Goal: Information Seeking & Learning: Learn about a topic

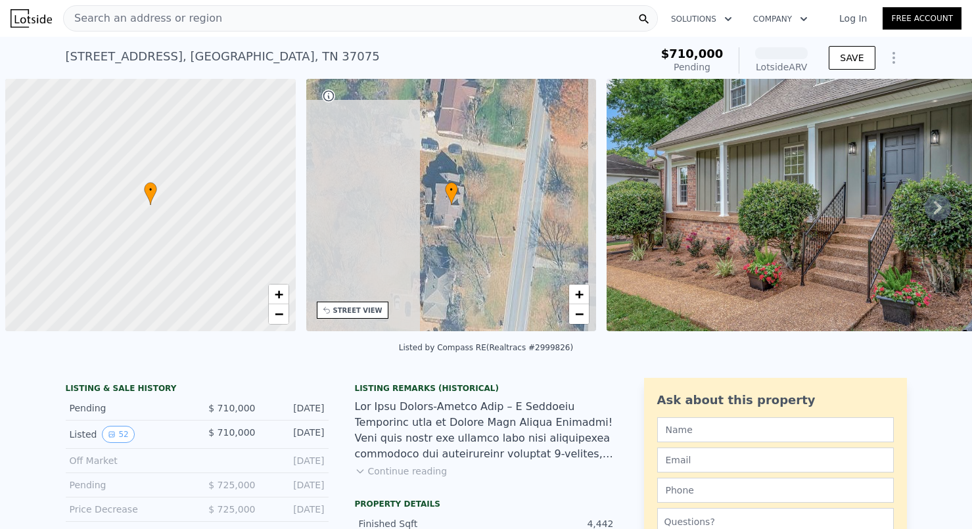
scroll to position [0, 5]
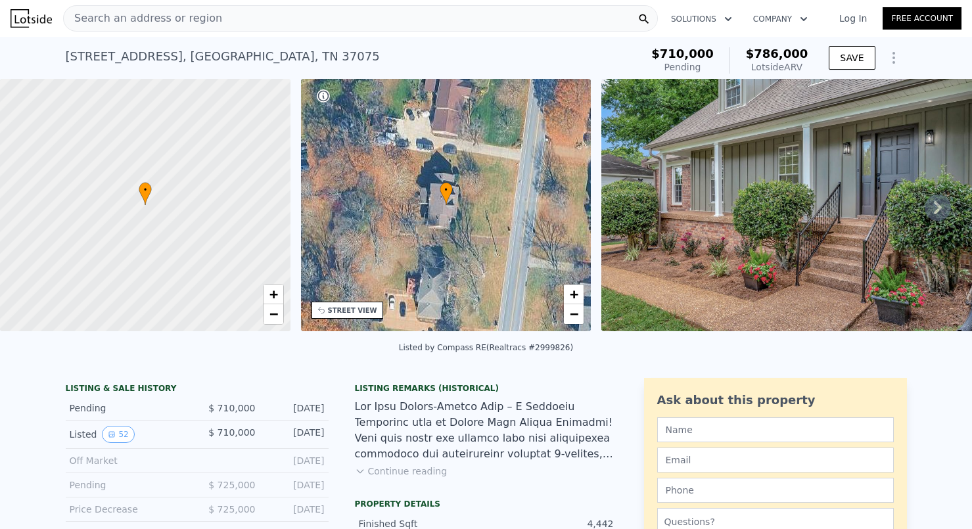
click at [941, 213] on icon at bounding box center [938, 208] width 26 height 26
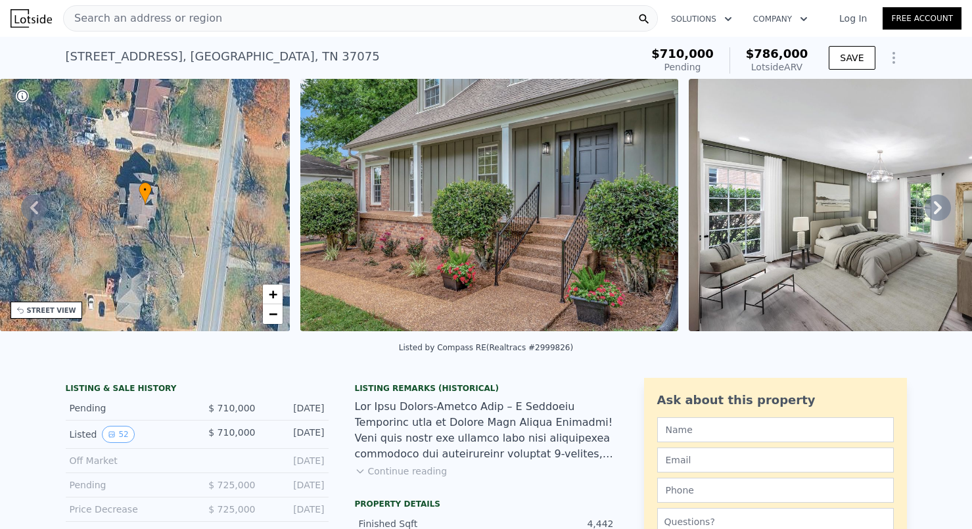
click at [941, 213] on icon at bounding box center [938, 208] width 26 height 26
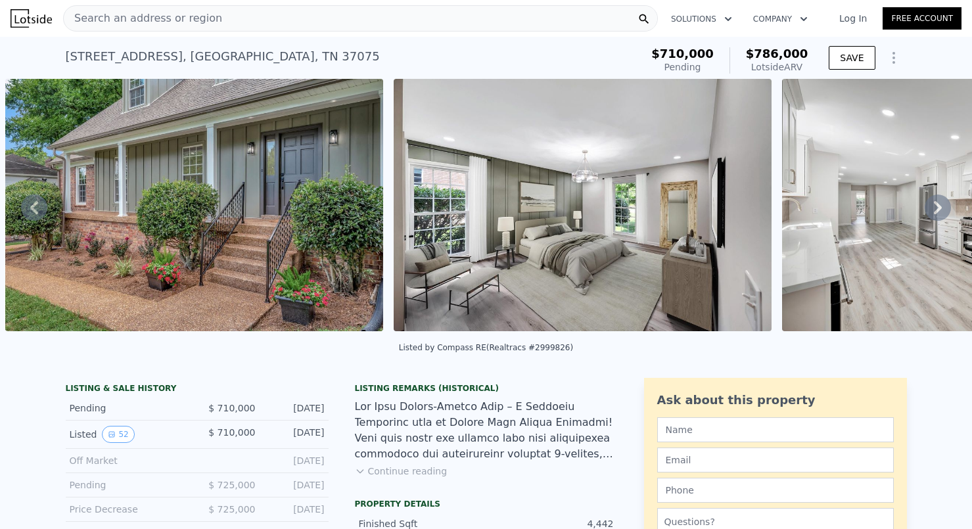
click at [941, 213] on icon at bounding box center [938, 208] width 26 height 26
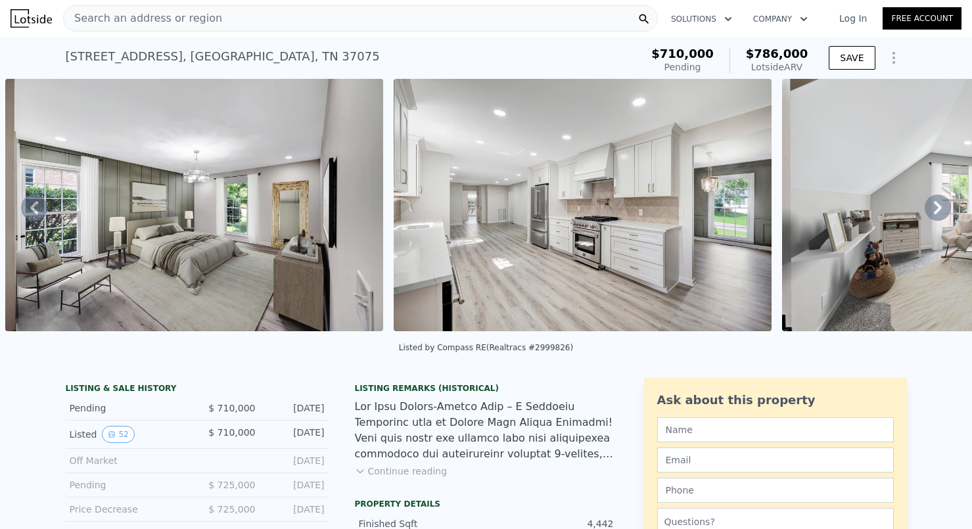
click at [941, 213] on icon at bounding box center [938, 208] width 26 height 26
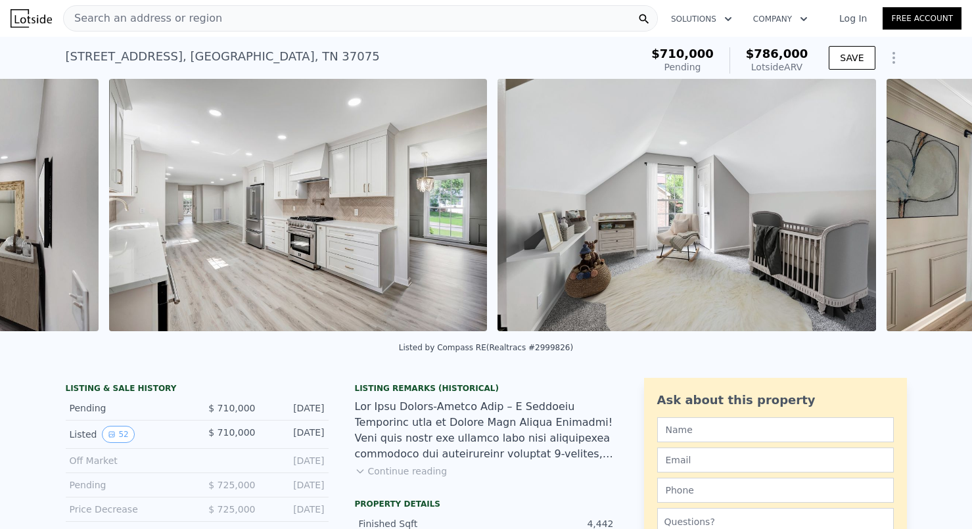
scroll to position [0, 1378]
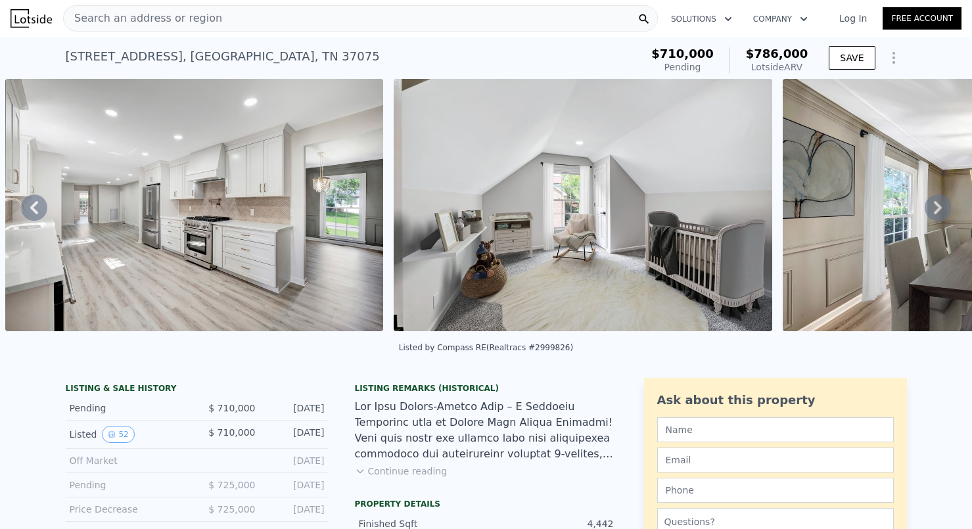
click at [941, 213] on icon at bounding box center [938, 208] width 26 height 26
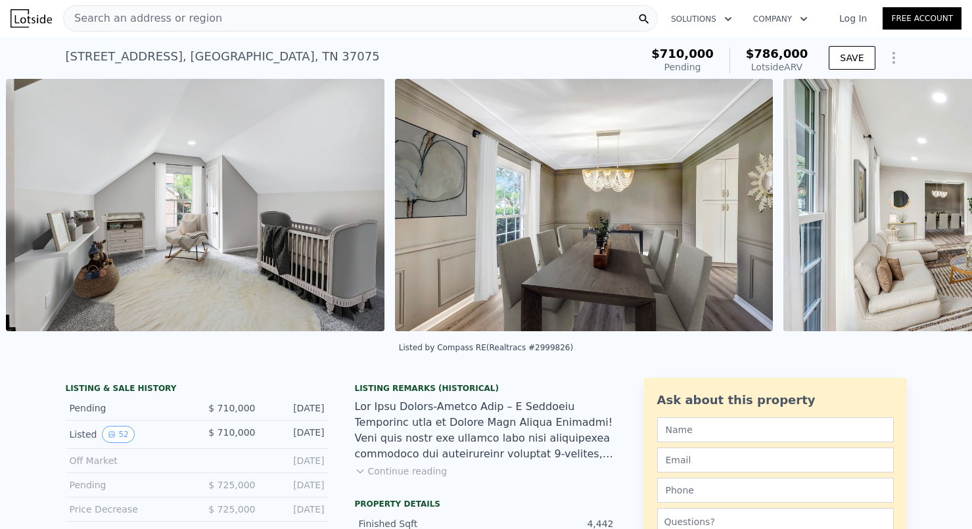
scroll to position [0, 1767]
click at [941, 213] on div "• + − • + − STREET VIEW Loading... SATELLITE VIEW" at bounding box center [486, 207] width 972 height 257
click at [941, 213] on icon at bounding box center [938, 208] width 26 height 26
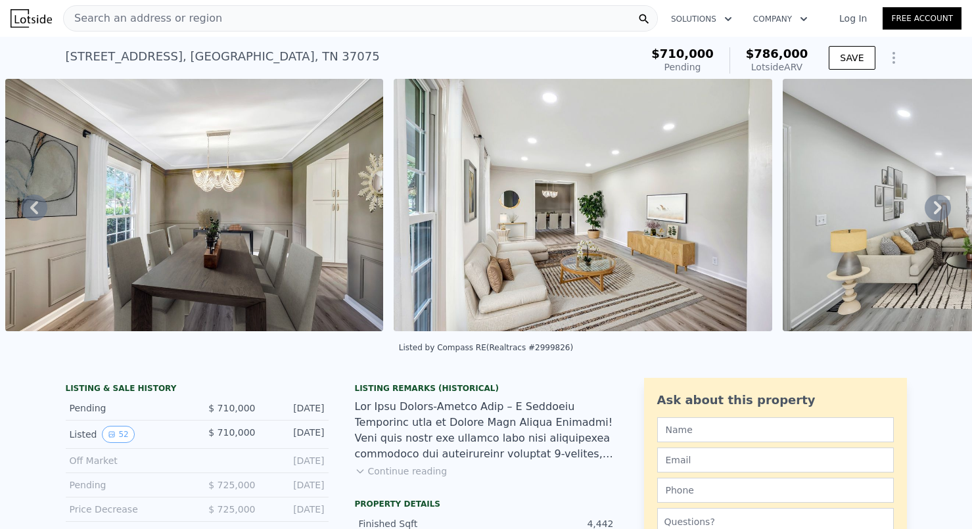
click at [941, 213] on icon at bounding box center [938, 208] width 26 height 26
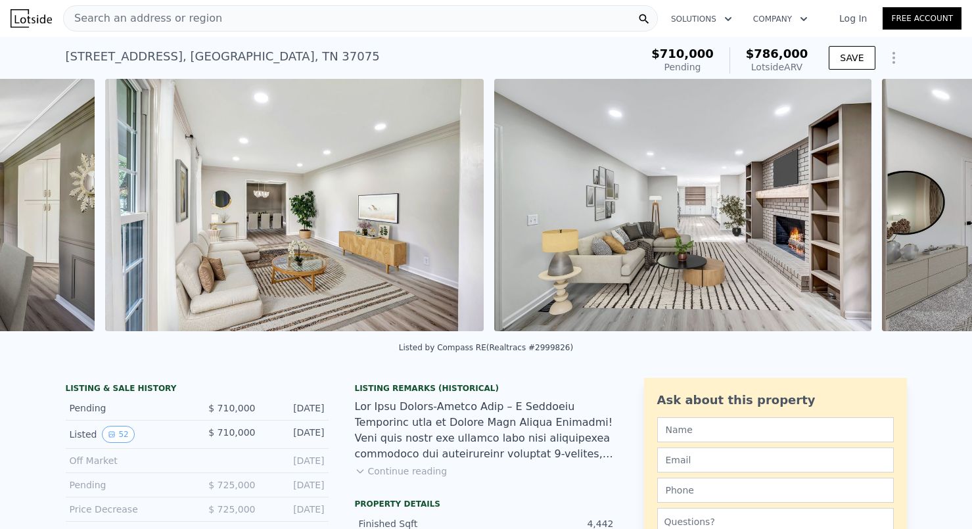
scroll to position [0, 2545]
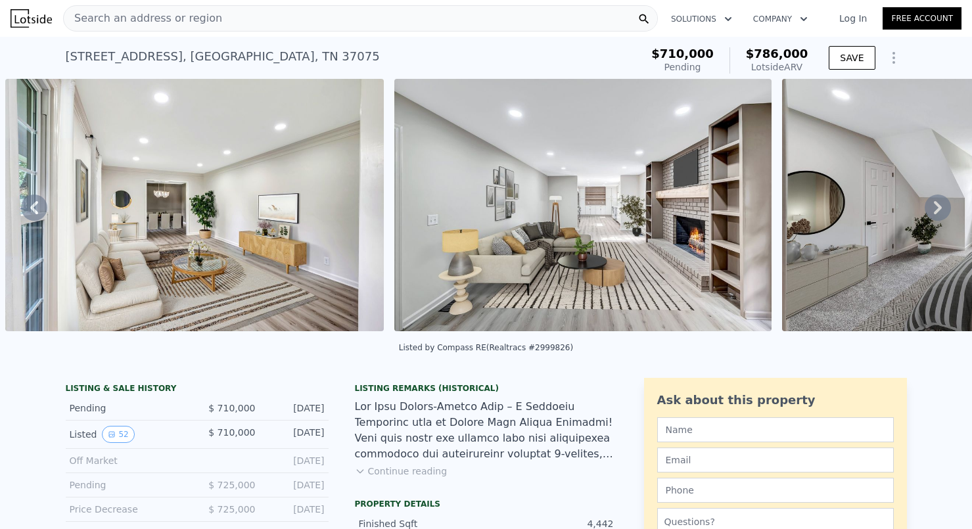
click at [677, 275] on img at bounding box center [582, 205] width 377 height 252
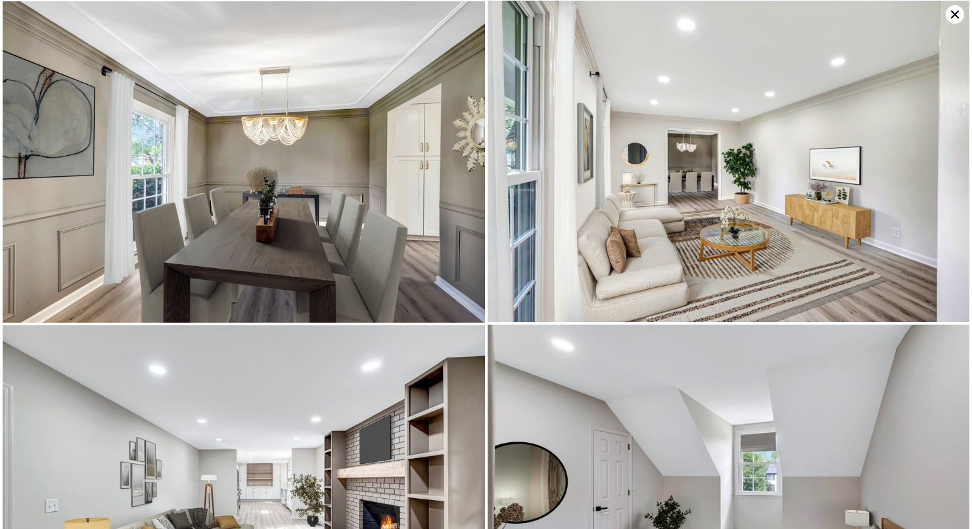
scroll to position [649, 0]
click at [629, 223] on img at bounding box center [729, 160] width 482 height 321
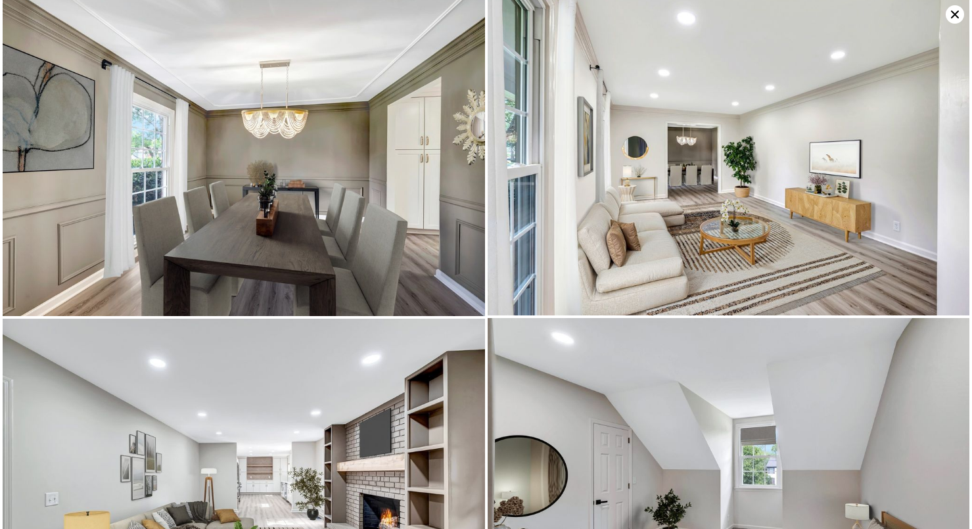
click at [313, 355] on img at bounding box center [244, 480] width 482 height 323
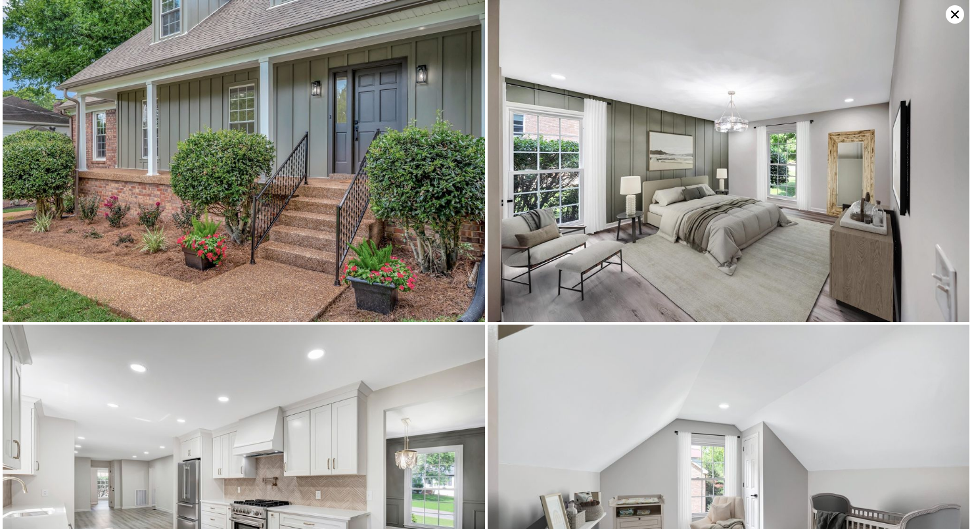
scroll to position [0, 0]
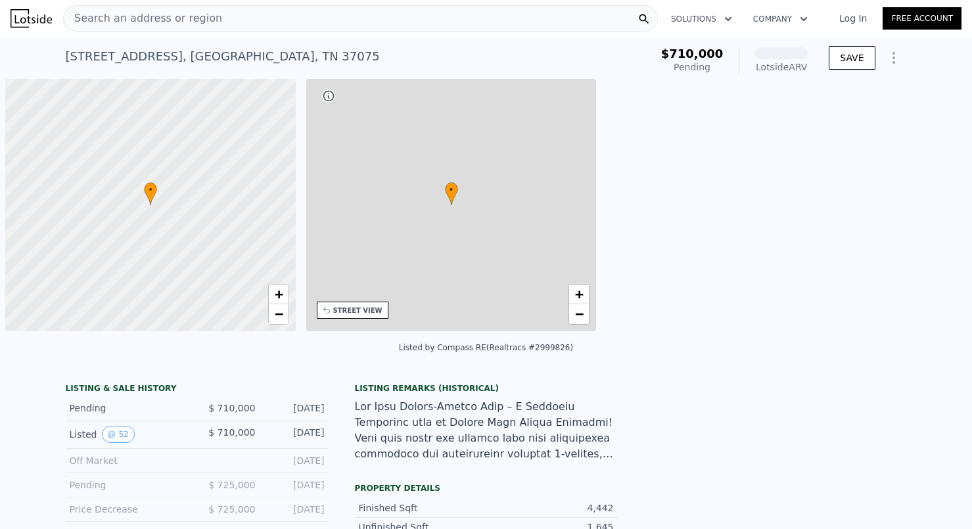
scroll to position [0, 5]
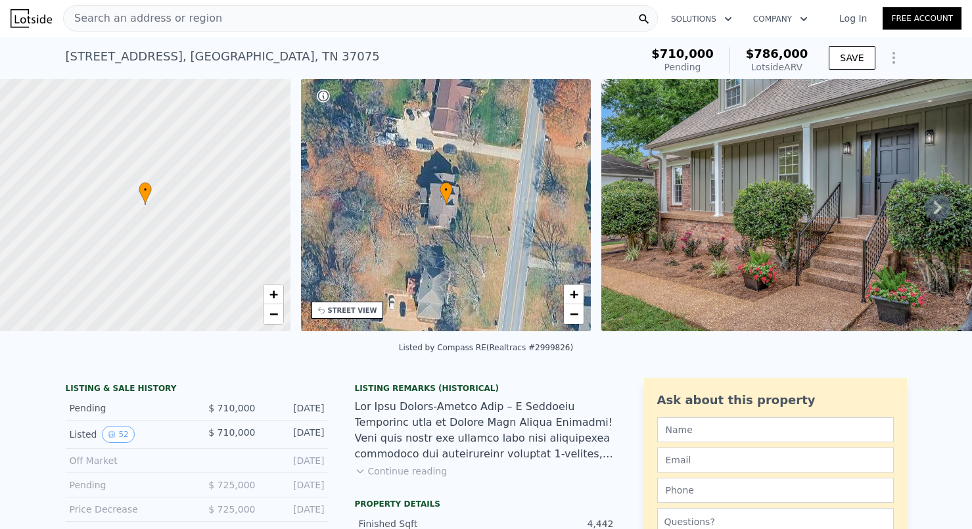
click at [937, 210] on icon at bounding box center [938, 207] width 8 height 13
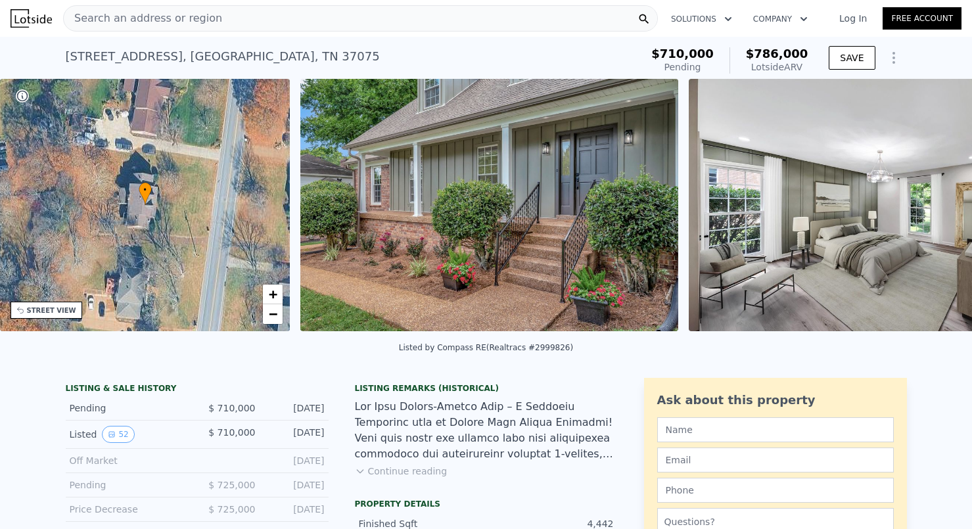
click at [937, 210] on img at bounding box center [878, 205] width 378 height 252
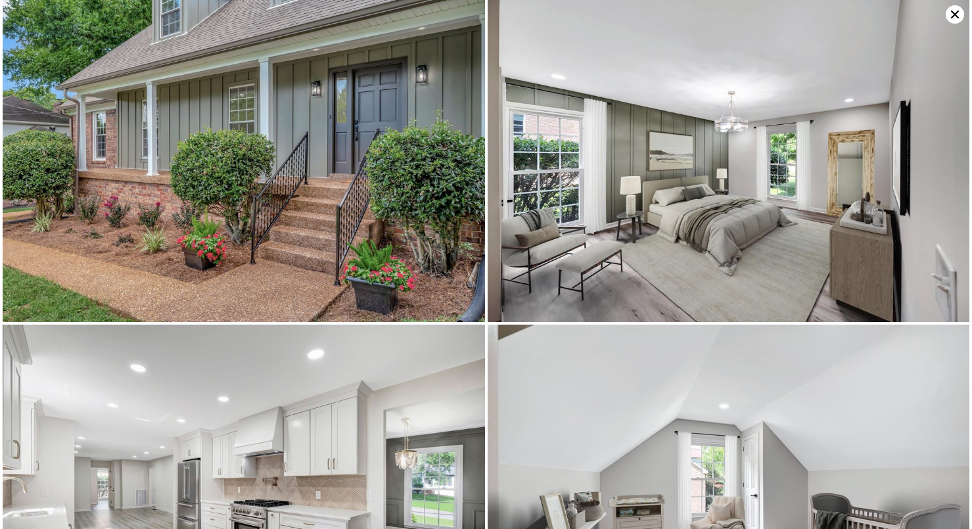
click at [937, 210] on img at bounding box center [729, 161] width 482 height 322
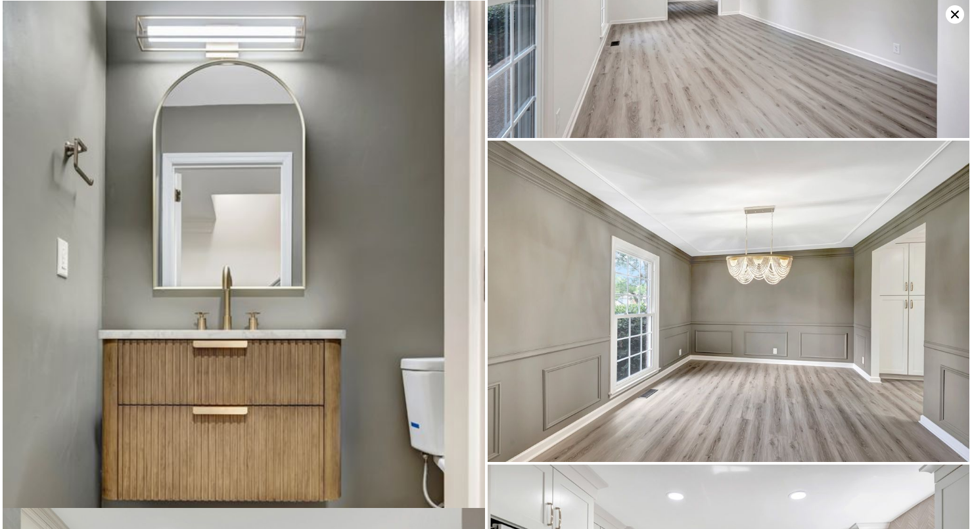
scroll to position [3105, 0]
